Goal: Information Seeking & Learning: Learn about a topic

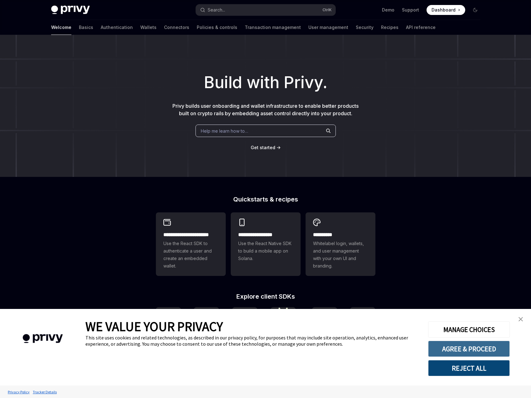
click at [478, 349] on button "AGREE & PROCEED" at bounding box center [469, 349] width 82 height 16
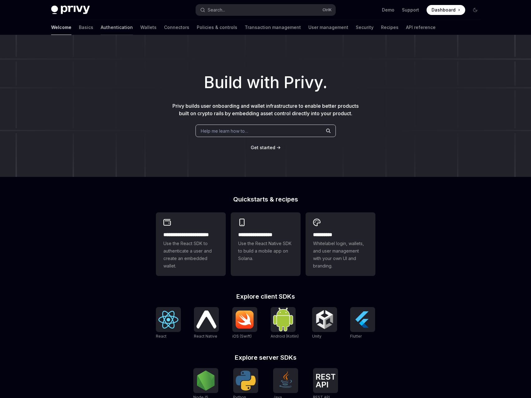
click at [101, 26] on link "Authentication" at bounding box center [117, 27] width 32 height 15
type textarea "*"
